Goal: Task Accomplishment & Management: Use online tool/utility

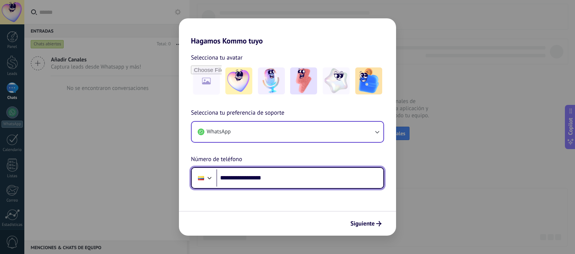
type input "**********"
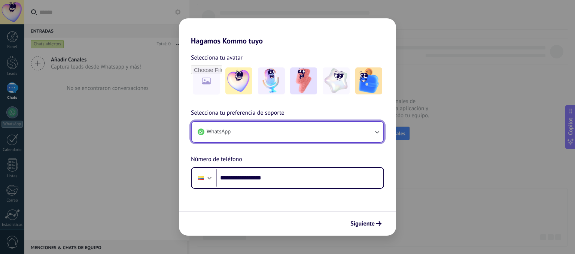
click at [377, 131] on icon "button" at bounding box center [376, 131] width 7 height 7
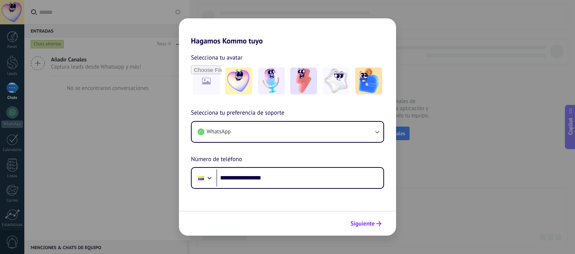
click at [369, 225] on span "Siguiente" at bounding box center [362, 223] width 24 height 5
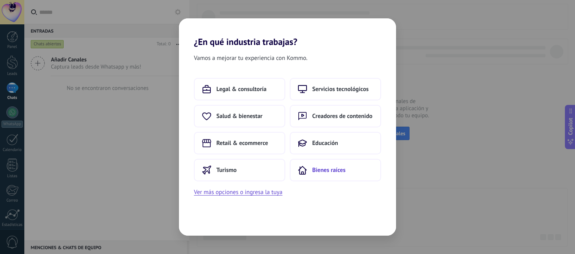
click at [325, 172] on span "Bienes raíces" at bounding box center [328, 169] width 33 height 7
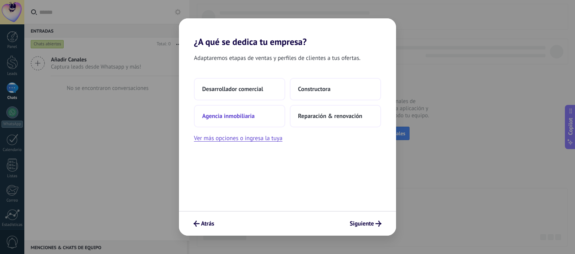
click at [260, 114] on button "Agencia inmobiliaria" at bounding box center [239, 116] width 91 height 22
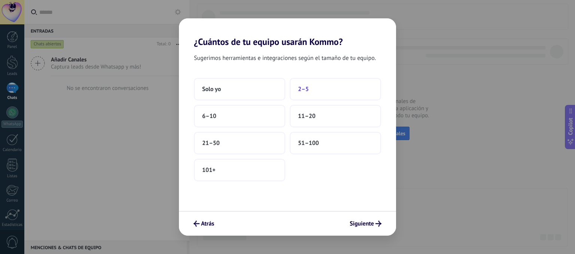
click at [311, 91] on button "2–5" at bounding box center [335, 89] width 91 height 22
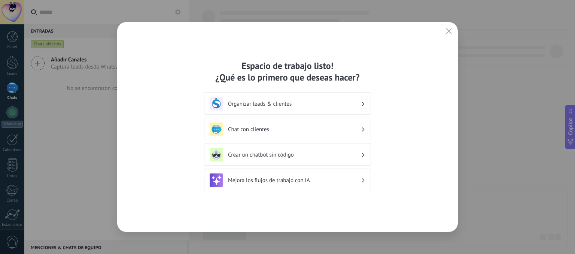
click at [363, 129] on use at bounding box center [363, 129] width 3 height 4
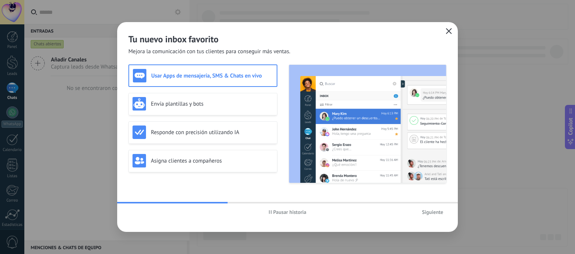
click at [445, 33] on button "button" at bounding box center [449, 31] width 10 height 10
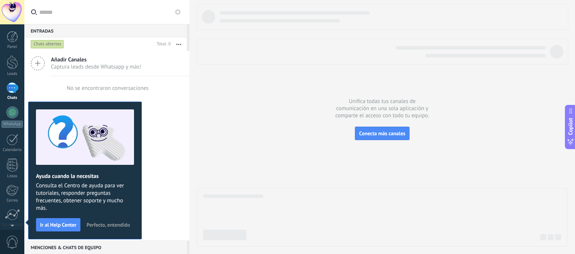
click at [280, 80] on div at bounding box center [382, 125] width 370 height 242
drag, startPoint x: 574, startPoint y: 108, endPoint x: 574, endPoint y: 101, distance: 6.4
click at [574, 51] on button "Copilot" at bounding box center [570, 73] width 10 height 44
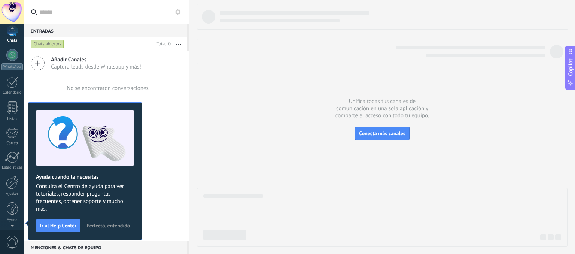
scroll to position [57, 0]
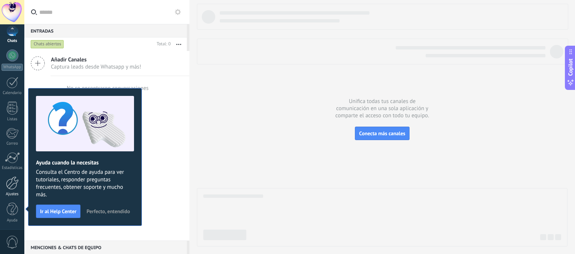
drag, startPoint x: 12, startPoint y: 226, endPoint x: 10, endPoint y: 186, distance: 39.3
click at [10, 186] on div "Panel Leads Chats WhatsApp Clientes" at bounding box center [12, 102] width 24 height 256
click at [12, 184] on div at bounding box center [12, 182] width 13 height 13
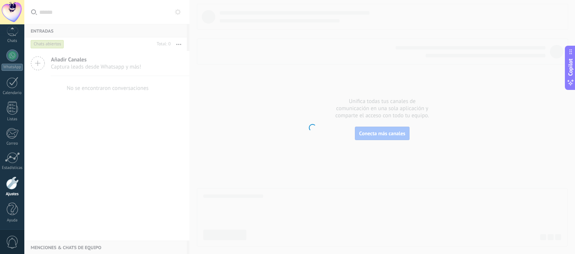
scroll to position [57, 0]
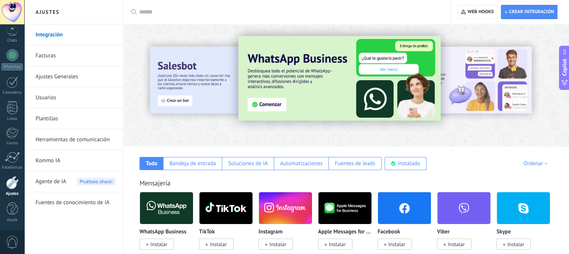
click at [268, 105] on img at bounding box center [339, 78] width 202 height 85
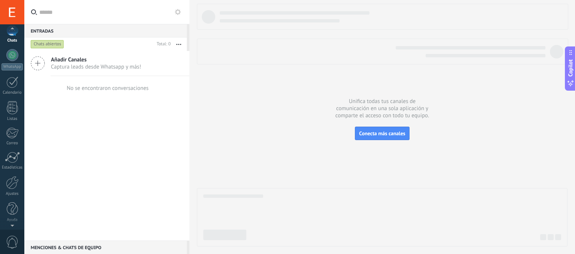
scroll to position [57, 0]
click at [10, 184] on div at bounding box center [12, 182] width 13 height 13
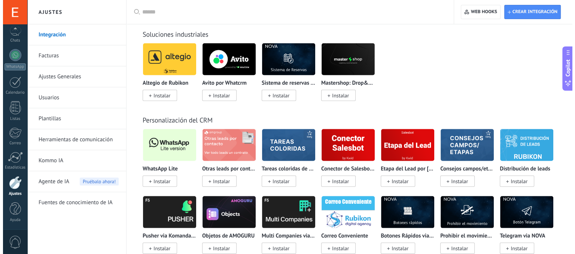
scroll to position [1478, 0]
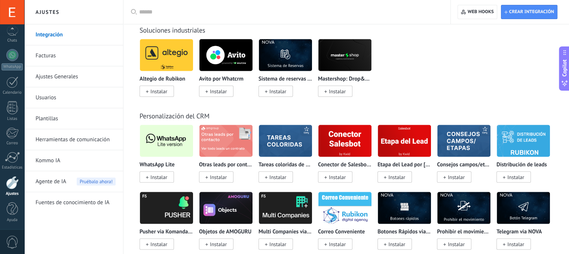
click at [165, 149] on img at bounding box center [166, 141] width 53 height 36
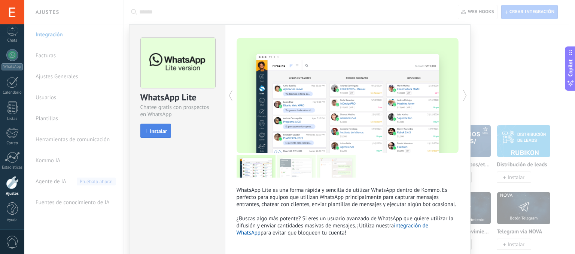
click at [152, 132] on span "Instalar" at bounding box center [158, 130] width 17 height 5
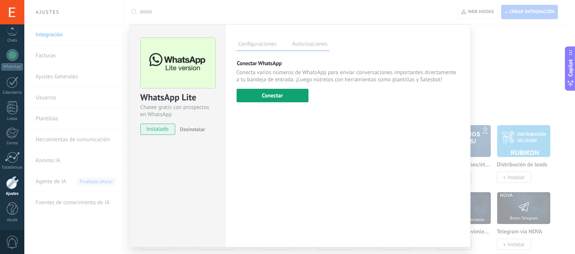
click at [271, 94] on button "Conectar" at bounding box center [272, 95] width 72 height 13
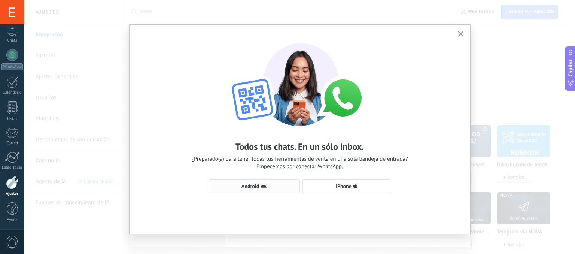
click at [244, 185] on span "Android" at bounding box center [250, 185] width 18 height 5
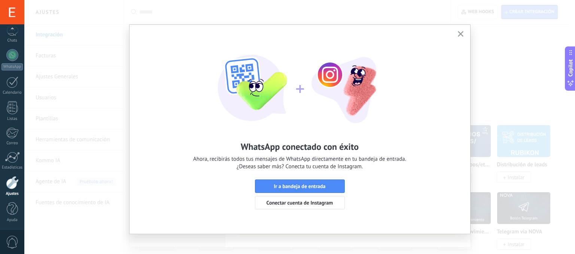
click at [244, 185] on div "WhatsApp conectado con éxito Ahora, recibirás todos tus mensajes de WhatsApp di…" at bounding box center [299, 123] width 340 height 196
click at [310, 185] on span "Ir a bandeja de entrada" at bounding box center [300, 185] width 52 height 5
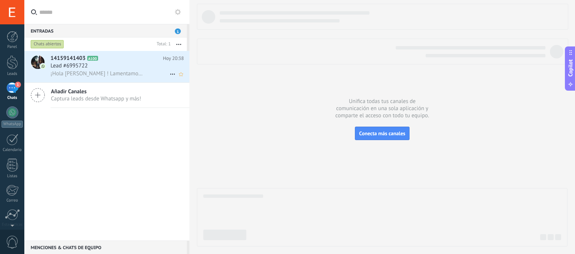
click at [70, 59] on span "14159141403" at bounding box center [68, 58] width 35 height 7
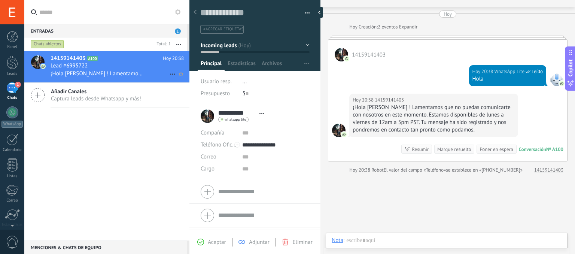
scroll to position [11, 0]
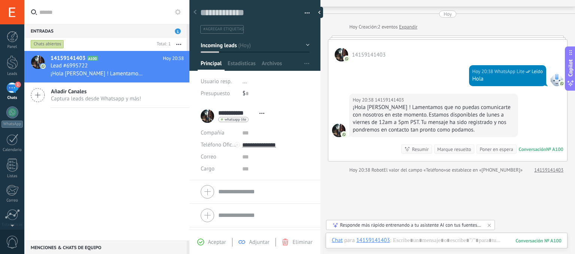
click at [37, 95] on use at bounding box center [37, 94] width 13 height 13
click at [37, 95] on div "Entradas 1 Chats abiertos Total: 1 Silenciar Acciones múltiples Ordenar Más rec…" at bounding box center [106, 127] width 165 height 254
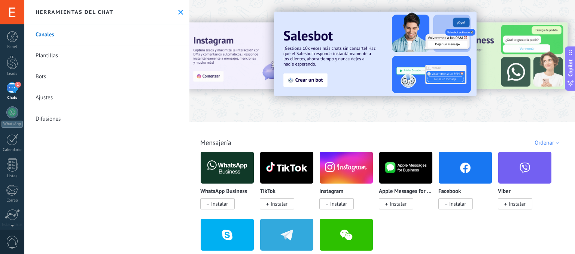
click at [13, 89] on div "1" at bounding box center [12, 87] width 12 height 11
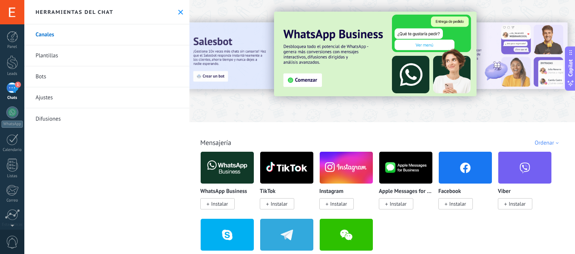
click at [13, 89] on div "1" at bounding box center [12, 87] width 12 height 11
click at [47, 96] on link "Ajustes" at bounding box center [106, 97] width 165 height 21
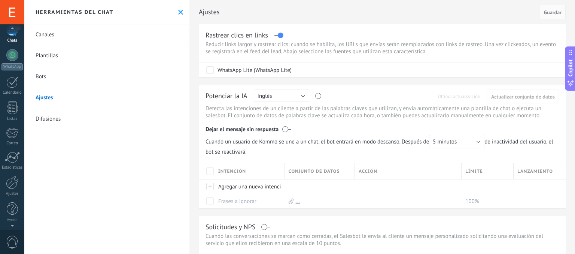
scroll to position [57, 0]
click at [9, 189] on link "Ajustes" at bounding box center [12, 186] width 24 height 20
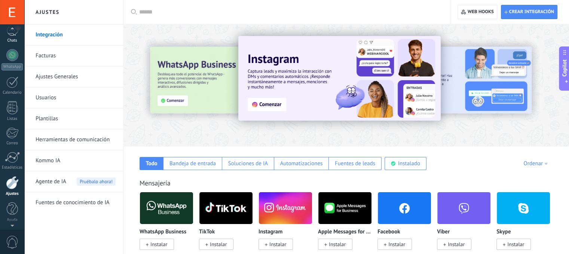
scroll to position [56, 0]
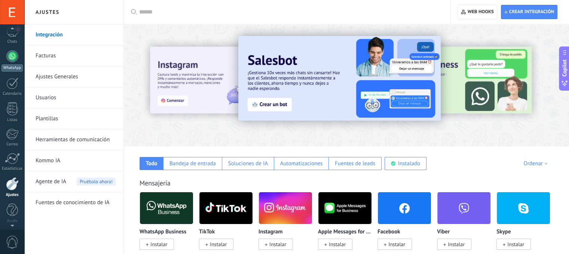
click at [9, 57] on div at bounding box center [12, 56] width 12 height 12
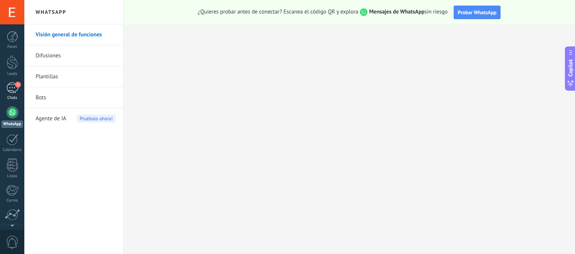
click at [13, 88] on div "1" at bounding box center [12, 87] width 12 height 11
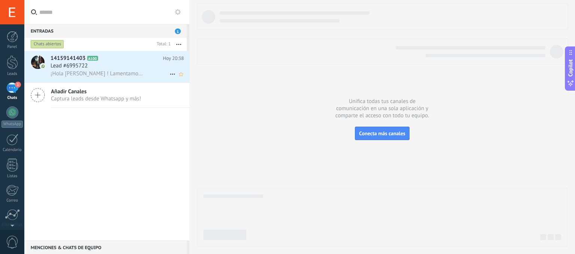
click at [120, 73] on span "¡Hola [PERSON_NAME] ! Lamentamos que no puedas comunicarte con nosotros en este…" at bounding box center [97, 73] width 92 height 7
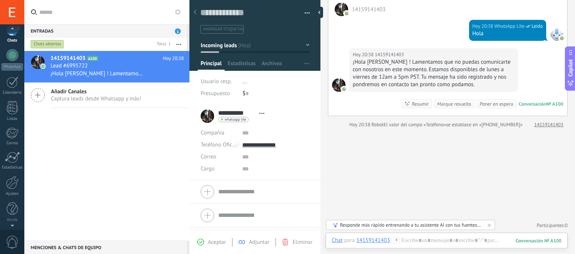
scroll to position [57, 0]
click at [13, 183] on div at bounding box center [12, 182] width 13 height 13
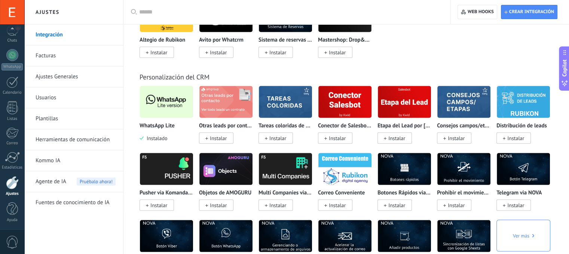
scroll to position [1556, 0]
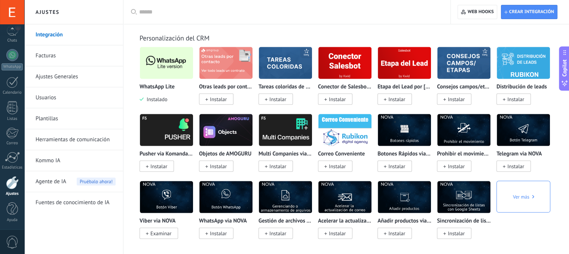
click at [177, 66] on img at bounding box center [166, 63] width 53 height 36
click at [13, 53] on div at bounding box center [12, 55] width 12 height 12
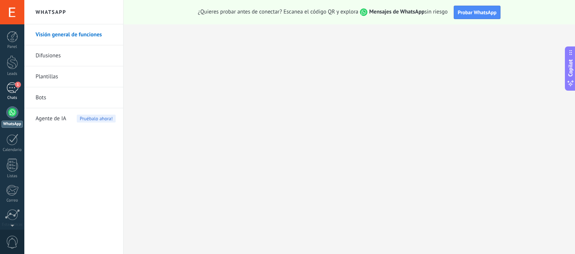
click at [13, 91] on div "1" at bounding box center [12, 87] width 12 height 11
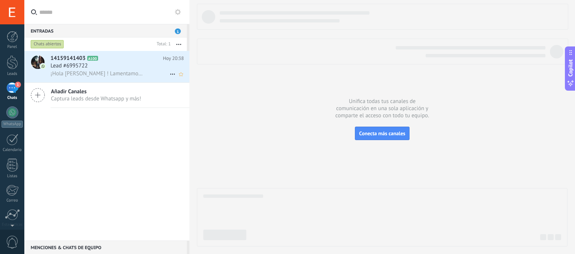
click at [85, 68] on span "Lead #6995722" at bounding box center [69, 65] width 37 height 7
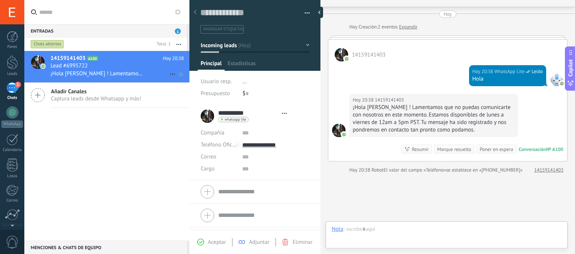
scroll to position [11, 0]
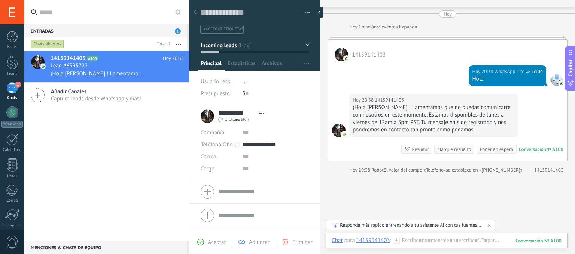
click at [206, 193] on div at bounding box center [255, 191] width 109 height 19
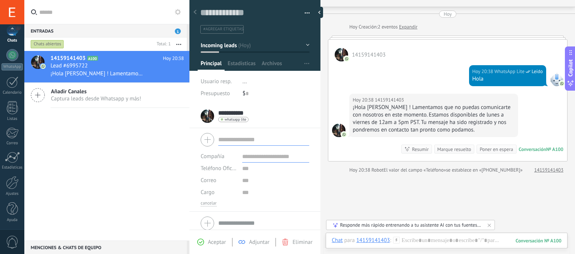
scroll to position [57, 0]
click at [14, 187] on div at bounding box center [12, 182] width 13 height 13
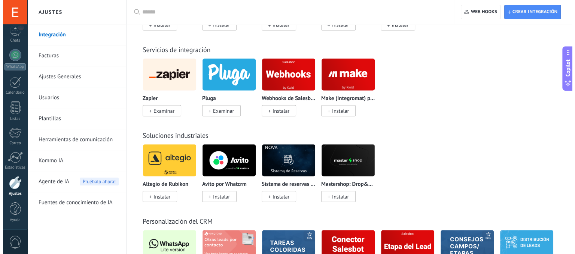
scroll to position [1540, 0]
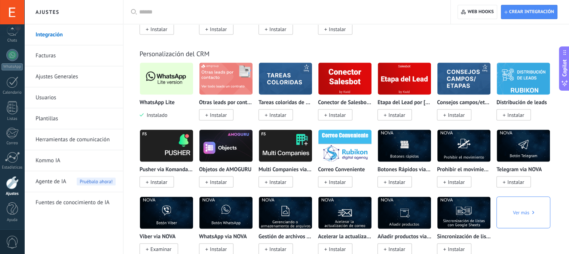
click at [175, 83] on img at bounding box center [166, 79] width 53 height 36
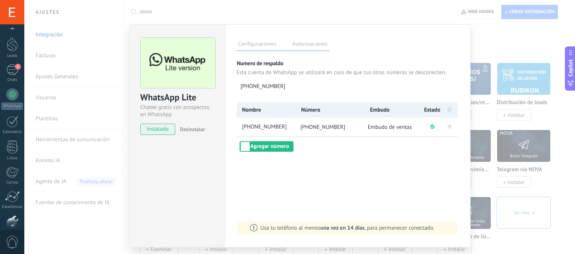
scroll to position [0, 0]
click at [12, 64] on div at bounding box center [12, 62] width 11 height 14
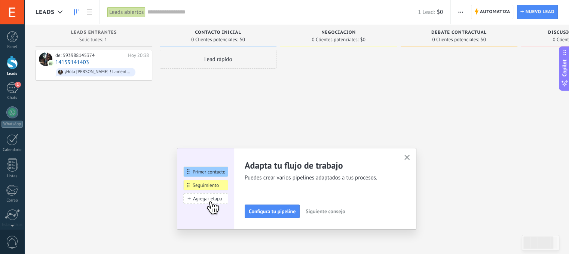
click at [412, 155] on button "button" at bounding box center [407, 158] width 9 height 10
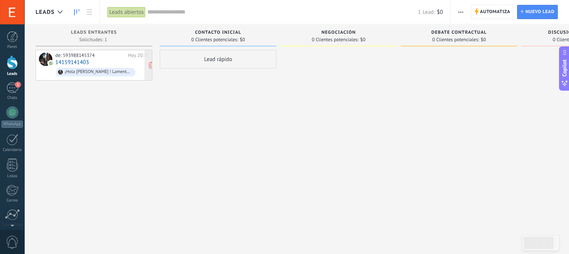
click at [94, 73] on div "¡Hola [PERSON_NAME] ! Lamentamos que no puedas comunicarte con nosotros en este…" at bounding box center [98, 71] width 67 height 5
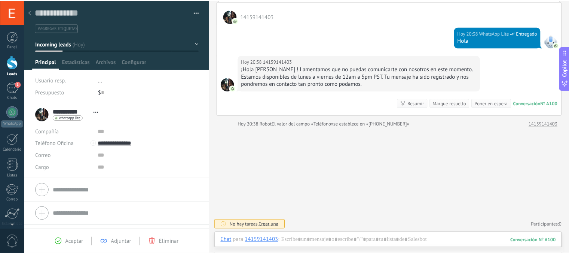
scroll to position [55, 0]
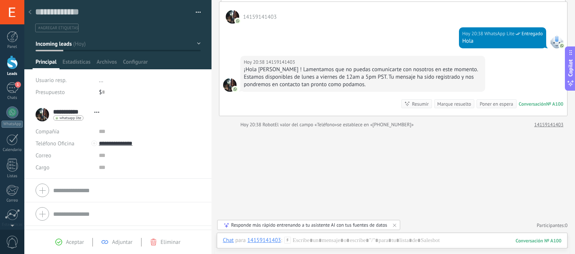
click at [10, 62] on div at bounding box center [12, 62] width 11 height 14
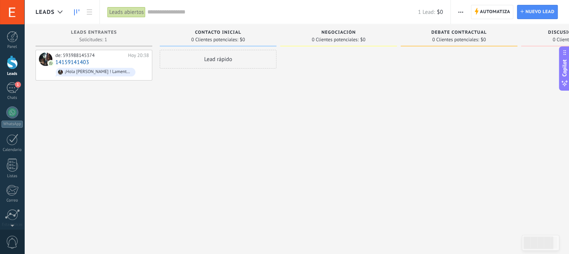
click at [213, 60] on div "Lead rápido" at bounding box center [218, 59] width 117 height 19
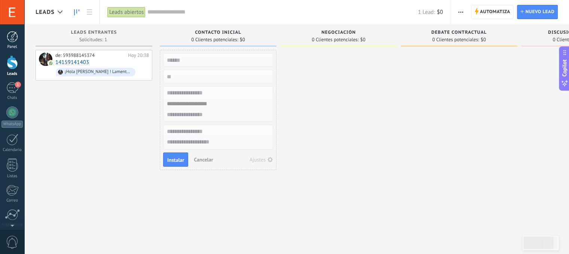
click at [15, 39] on div at bounding box center [12, 36] width 11 height 11
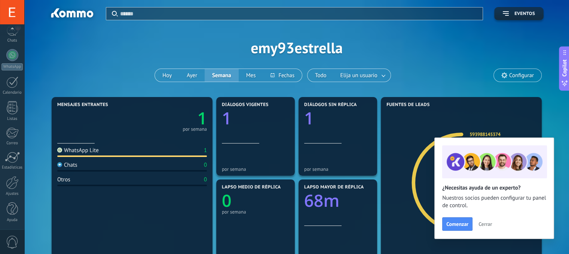
scroll to position [57, 0]
click at [10, 186] on div at bounding box center [12, 182] width 13 height 13
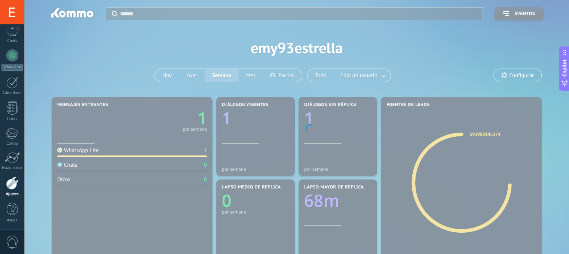
scroll to position [57, 0]
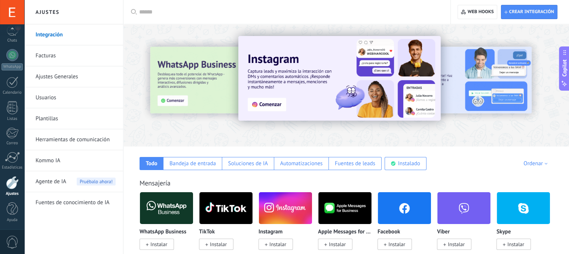
click at [53, 120] on link "Plantillas" at bounding box center [76, 118] width 80 height 21
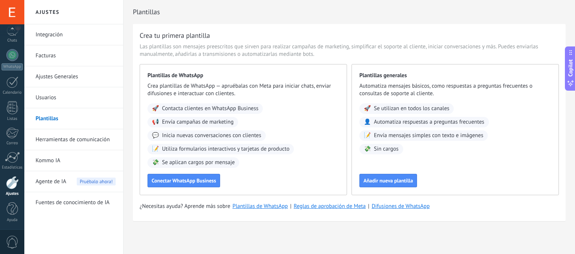
click at [48, 158] on link "Kommo IA" at bounding box center [76, 160] width 80 height 21
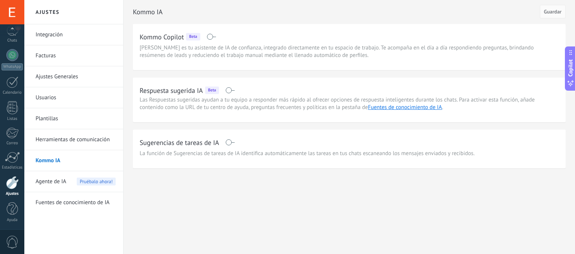
click at [226, 90] on span at bounding box center [229, 90] width 9 height 6
click at [227, 143] on span at bounding box center [229, 142] width 9 height 6
click at [49, 183] on span "Agente de IA" at bounding box center [51, 181] width 31 height 21
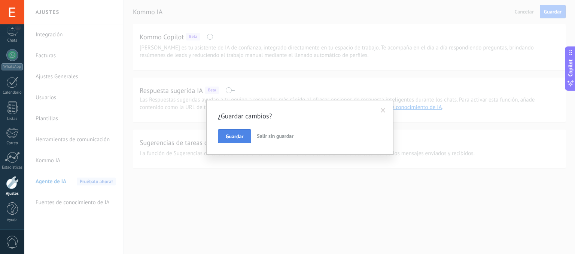
click at [233, 135] on span "Guardar" at bounding box center [235, 136] width 18 height 5
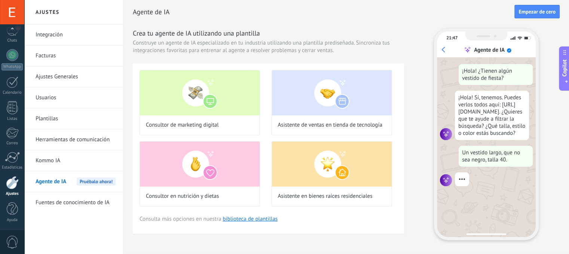
click at [77, 201] on link "Fuentes de conocimiento de IA" at bounding box center [76, 202] width 80 height 21
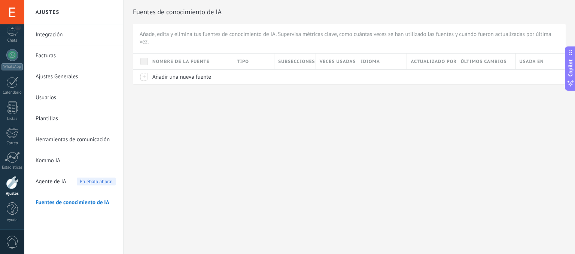
click at [43, 98] on link "Usuarios" at bounding box center [76, 97] width 80 height 21
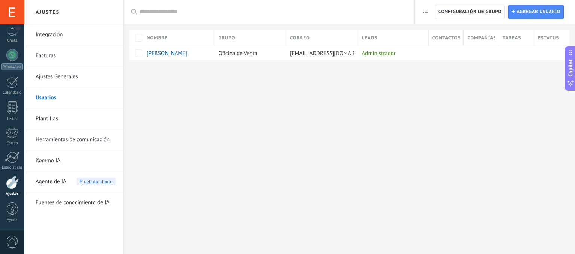
click at [64, 76] on link "Ajustes Generales" at bounding box center [76, 76] width 80 height 21
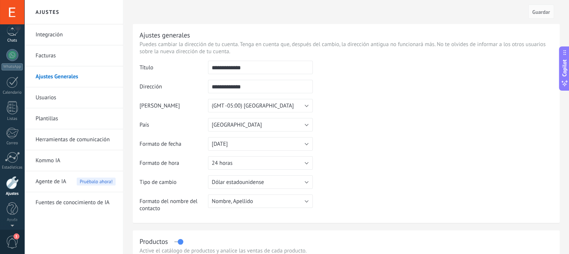
scroll to position [55, 0]
click at [10, 58] on div at bounding box center [12, 57] width 12 height 12
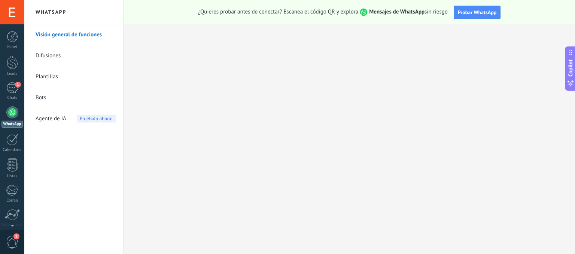
click at [10, 113] on div at bounding box center [12, 112] width 12 height 12
click at [12, 87] on div "1" at bounding box center [12, 87] width 12 height 11
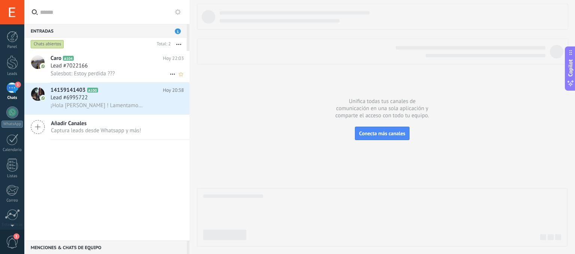
click at [63, 66] on span "Lead #7022166" at bounding box center [69, 65] width 37 height 7
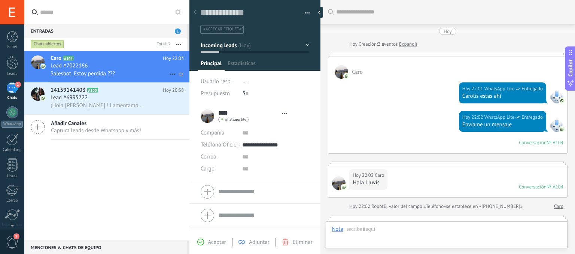
type textarea "**********"
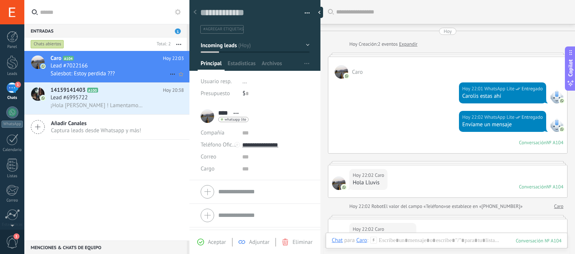
scroll to position [171, 0]
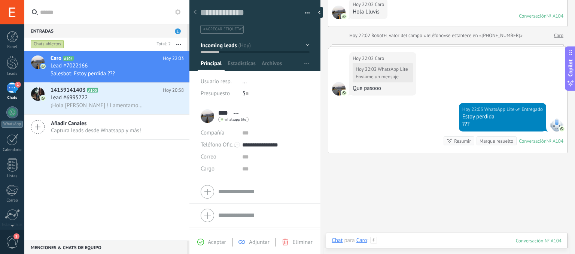
click at [391, 238] on div at bounding box center [447, 247] width 230 height 22
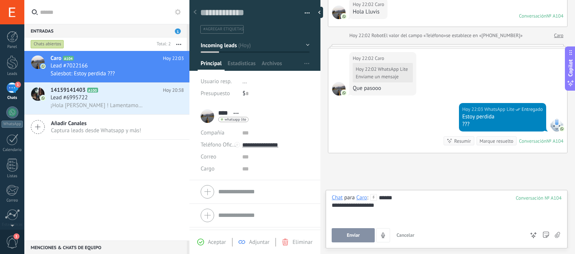
click at [358, 236] on span "Enviar" at bounding box center [352, 234] width 13 height 5
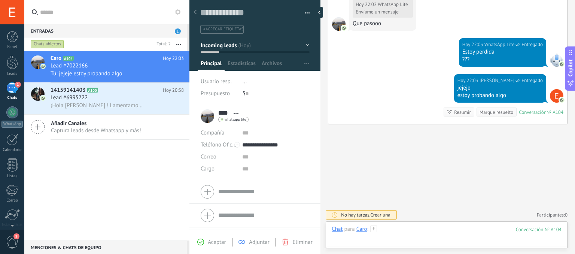
click at [359, 242] on div at bounding box center [447, 236] width 230 height 22
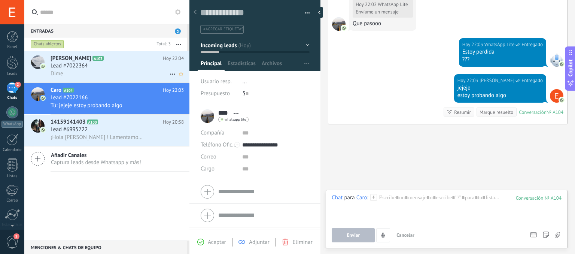
click at [65, 68] on span "Lead #7022364" at bounding box center [69, 65] width 37 height 7
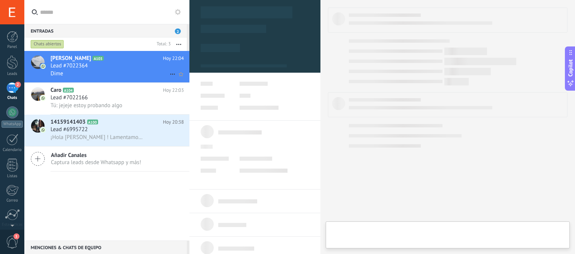
type textarea "**********"
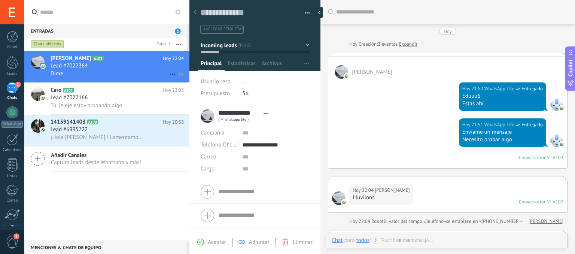
scroll to position [129, 0]
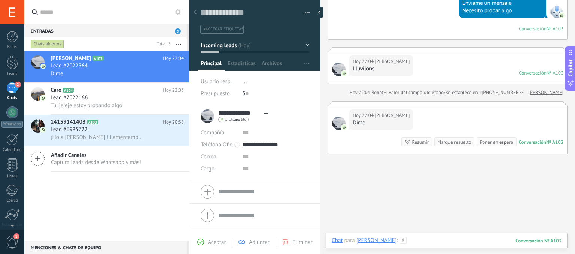
click at [419, 241] on div at bounding box center [447, 247] width 230 height 22
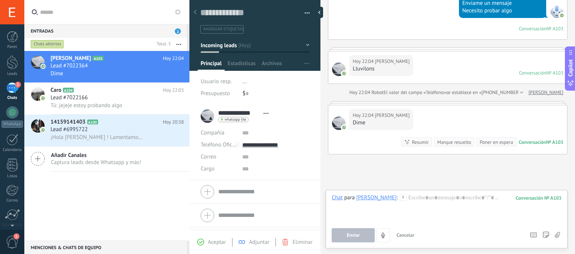
click at [419, 241] on div "Enviar Cancelar Rastrear clics en links ? Reducir links largos y rastrear clics…" at bounding box center [427, 235] width 191 height 14
click at [421, 200] on div at bounding box center [447, 208] width 230 height 28
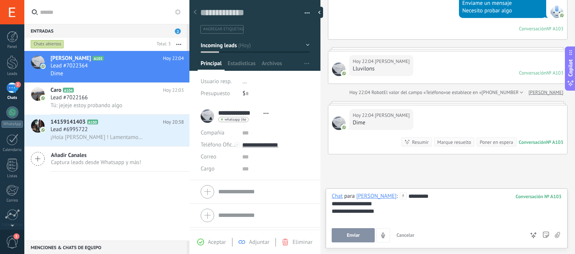
click at [351, 238] on span "Enviar" at bounding box center [352, 234] width 13 height 5
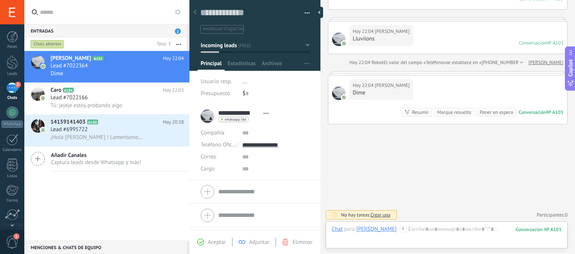
scroll to position [199, 0]
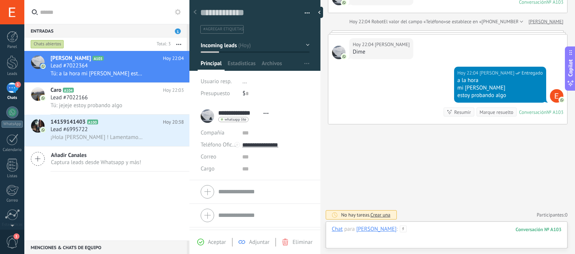
click at [422, 233] on div at bounding box center [447, 236] width 230 height 22
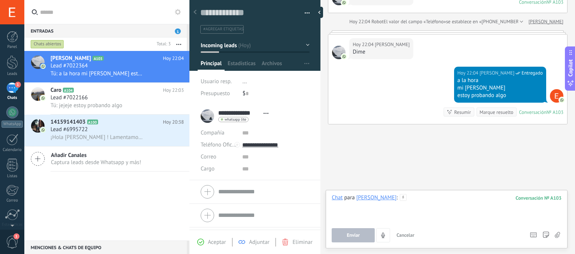
scroll to position [230, 0]
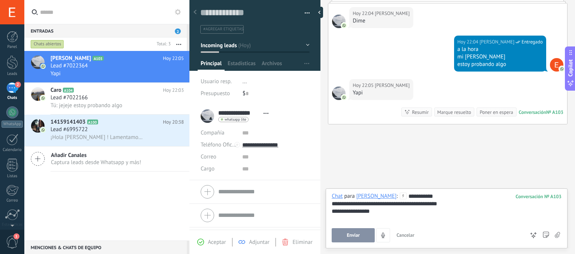
click at [361, 211] on div "**********" at bounding box center [447, 207] width 230 height 30
click at [354, 234] on span "Enviar" at bounding box center [352, 234] width 13 height 5
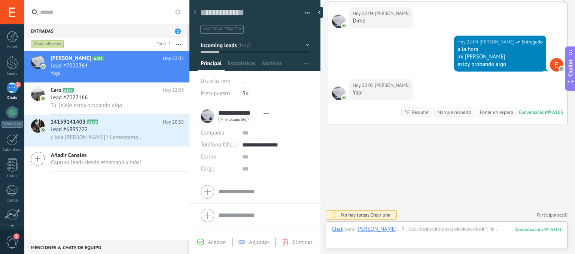
scroll to position [271, 0]
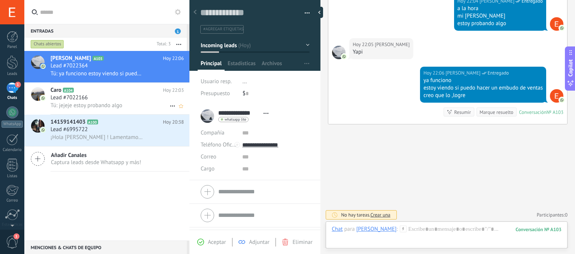
click at [82, 101] on span "Lead #7022166" at bounding box center [69, 97] width 37 height 7
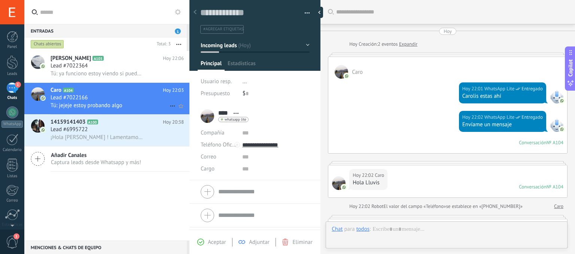
scroll to position [235, 0]
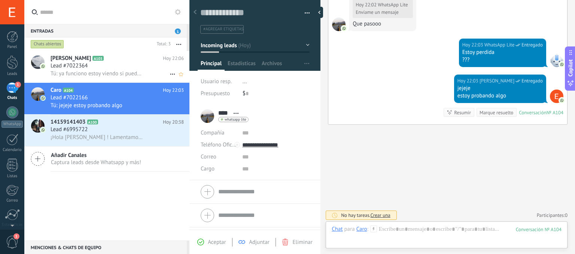
click at [79, 59] on span "[PERSON_NAME]" at bounding box center [71, 58] width 40 height 7
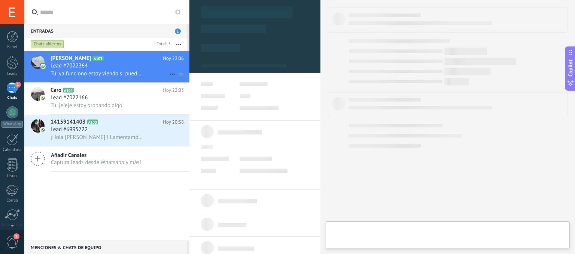
type textarea "**********"
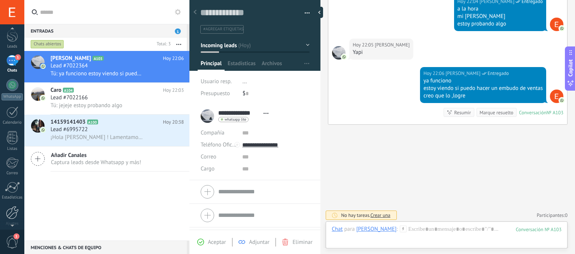
scroll to position [32, 0]
click at [12, 208] on div at bounding box center [12, 207] width 13 height 13
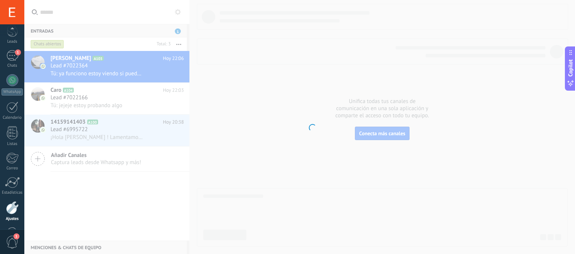
scroll to position [57, 0]
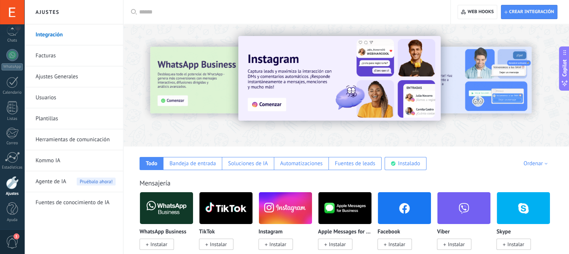
click at [51, 120] on link "Plantillas" at bounding box center [76, 118] width 80 height 21
